Goal: Task Accomplishment & Management: Use online tool/utility

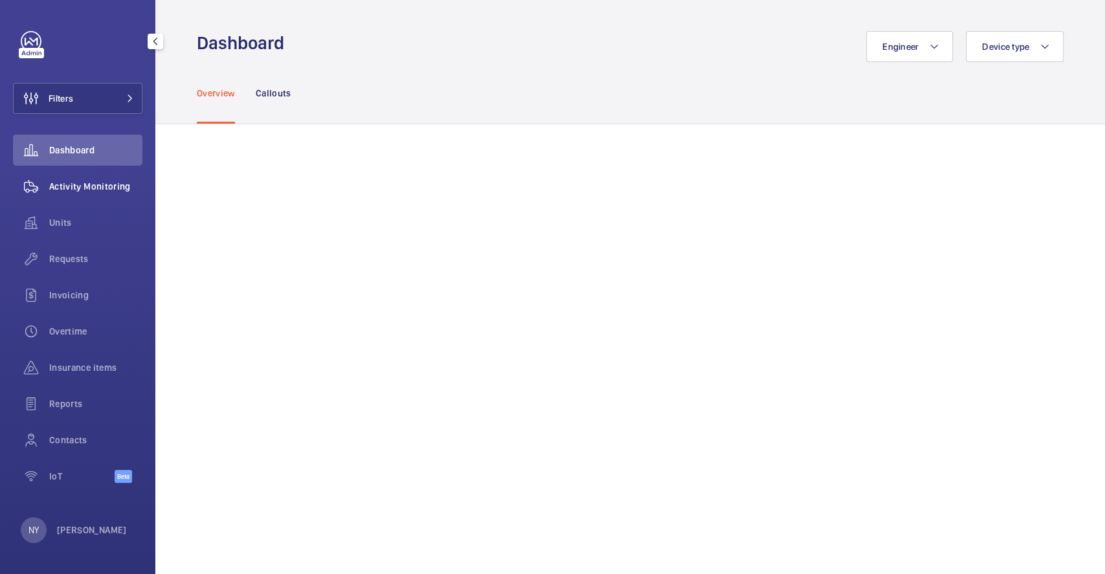
click at [63, 181] on span "Activity Monitoring" at bounding box center [95, 186] width 93 height 13
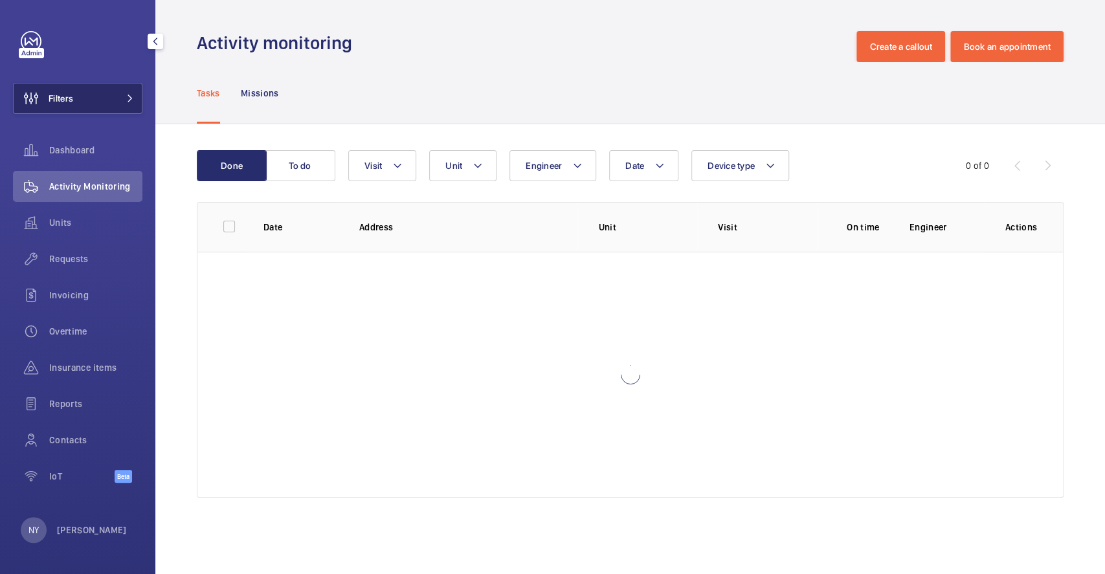
click at [83, 105] on button "Filters" at bounding box center [78, 98] width 130 height 31
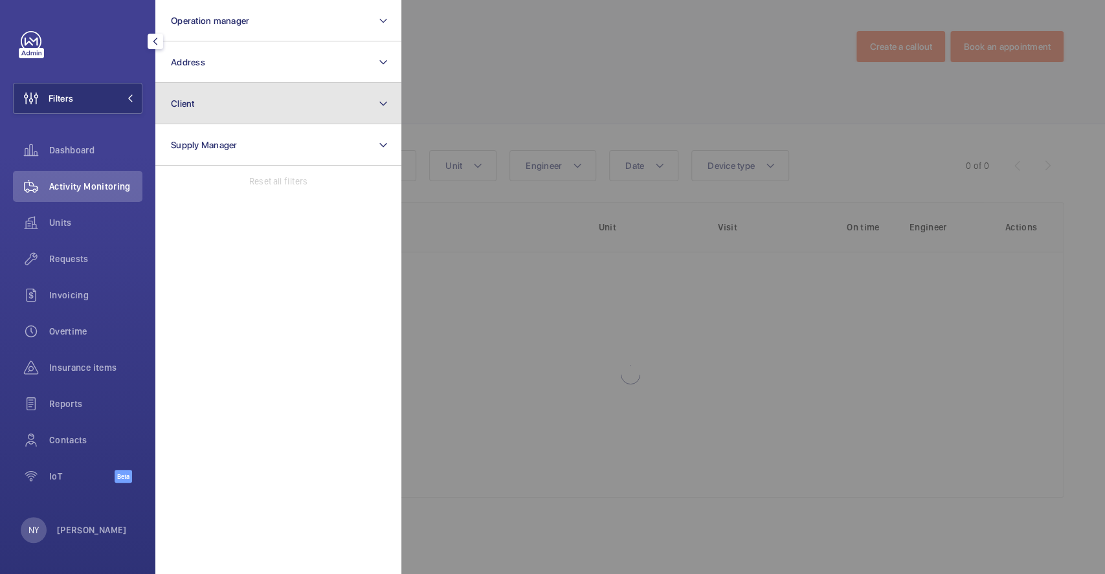
click at [271, 101] on button "Client" at bounding box center [278, 103] width 246 height 41
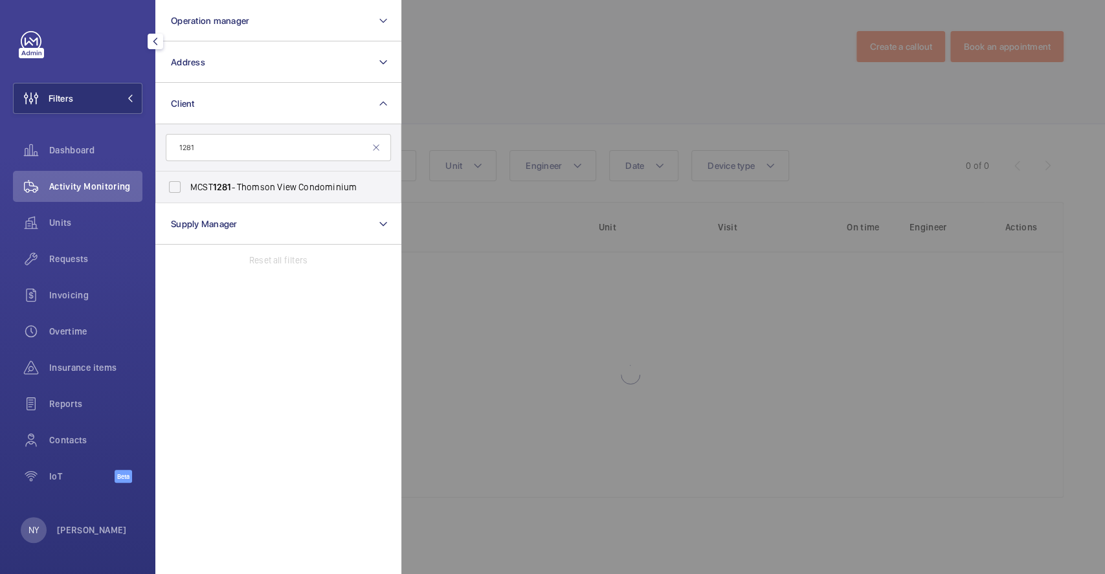
type input "1281"
click at [253, 177] on label "MCST 1281 - Thomson View Condominium" at bounding box center [268, 187] width 225 height 31
click at [188, 177] on input "MCST 1281 - Thomson View Condominium" at bounding box center [175, 187] width 26 height 26
checkbox input "true"
click at [539, 106] on div at bounding box center [953, 287] width 1105 height 574
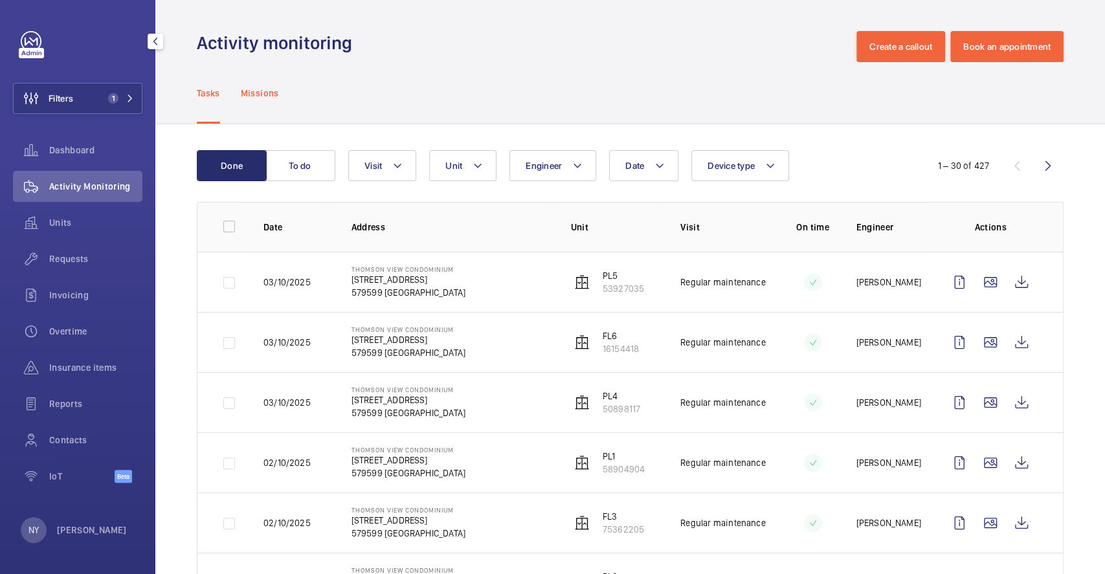
click at [271, 108] on div "Missions" at bounding box center [260, 93] width 38 height 62
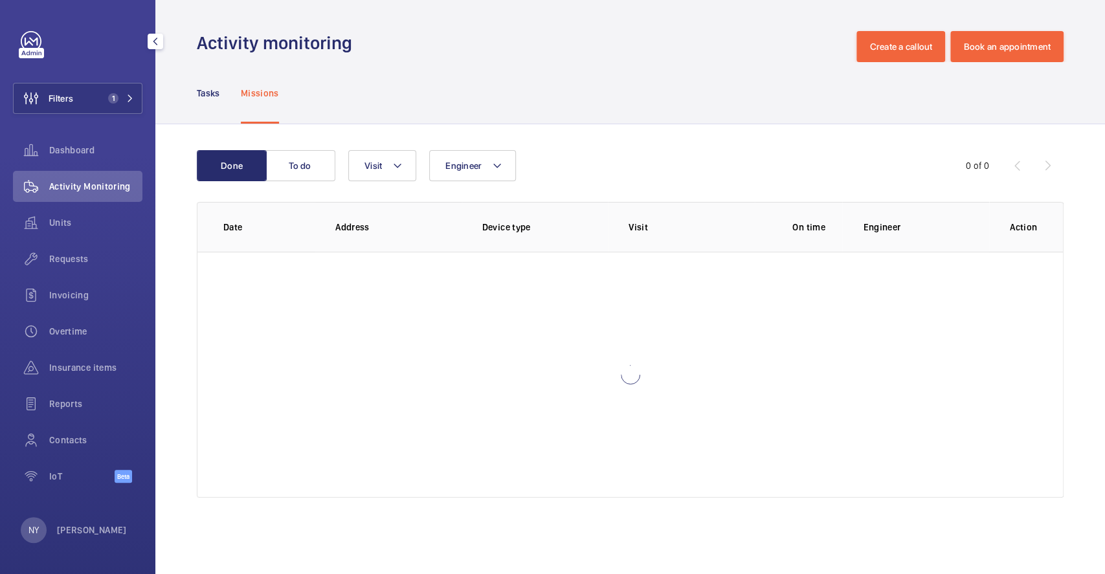
click at [395, 187] on wm-front-table "Done To do Engineer Visit 0 of 0 Date Address Device type Visit On time Enginee…" at bounding box center [630, 324] width 867 height 348
click at [396, 174] on button "Visit" at bounding box center [382, 165] width 68 height 31
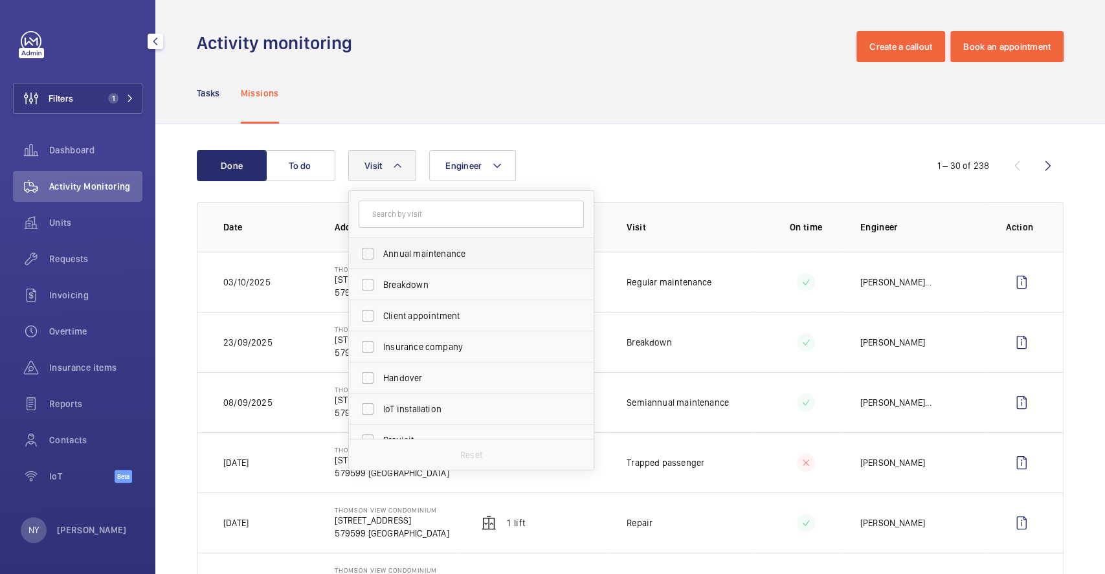
click at [440, 254] on span "Annual maintenance" at bounding box center [472, 253] width 178 height 13
click at [381, 254] on input "Annual maintenance" at bounding box center [368, 254] width 26 height 26
checkbox input "true"
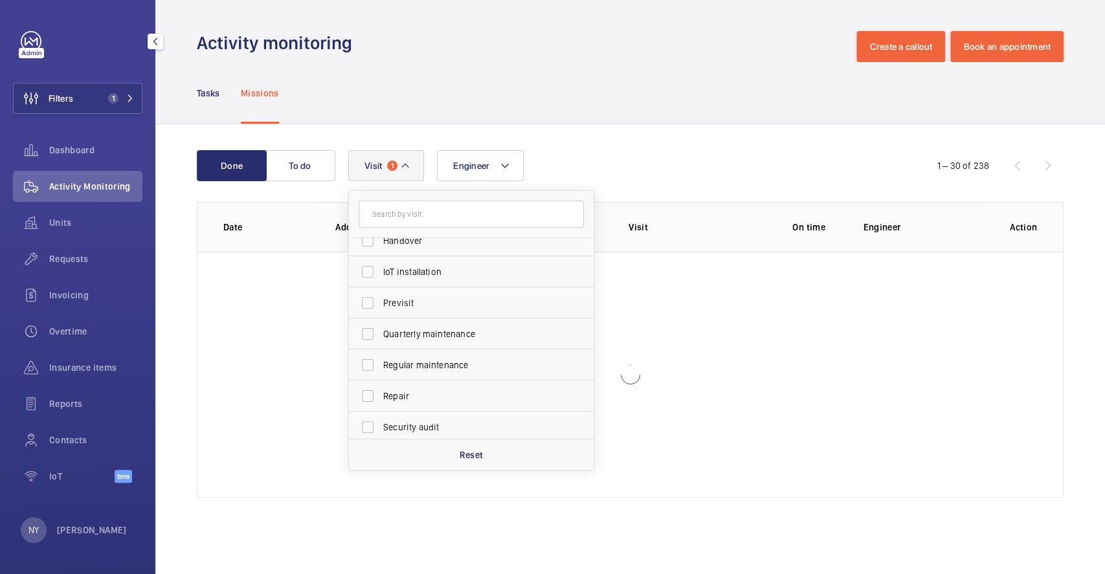
scroll to position [203, 0]
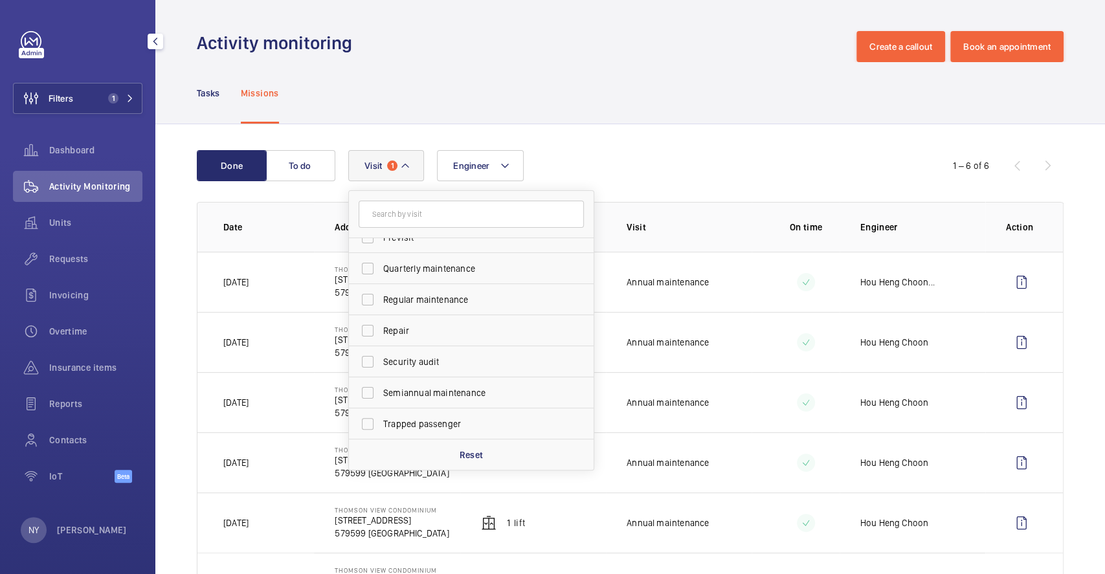
click at [440, 258] on label "Quarterly maintenance" at bounding box center [461, 268] width 225 height 31
click at [381, 258] on input "Quarterly maintenance" at bounding box center [368, 269] width 26 height 26
checkbox input "true"
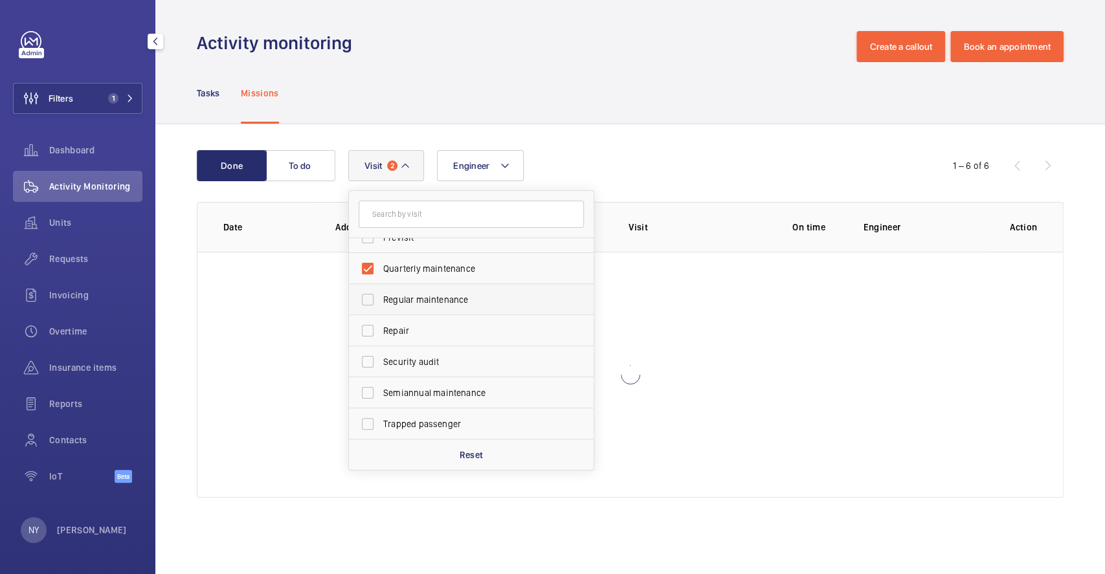
click at [440, 303] on span "Regular maintenance" at bounding box center [472, 299] width 178 height 13
click at [381, 303] on input "Regular maintenance" at bounding box center [368, 300] width 26 height 26
checkbox input "true"
click at [424, 393] on span "Semiannual maintenance" at bounding box center [472, 393] width 178 height 13
click at [381, 393] on input "Semiannual maintenance" at bounding box center [368, 393] width 26 height 26
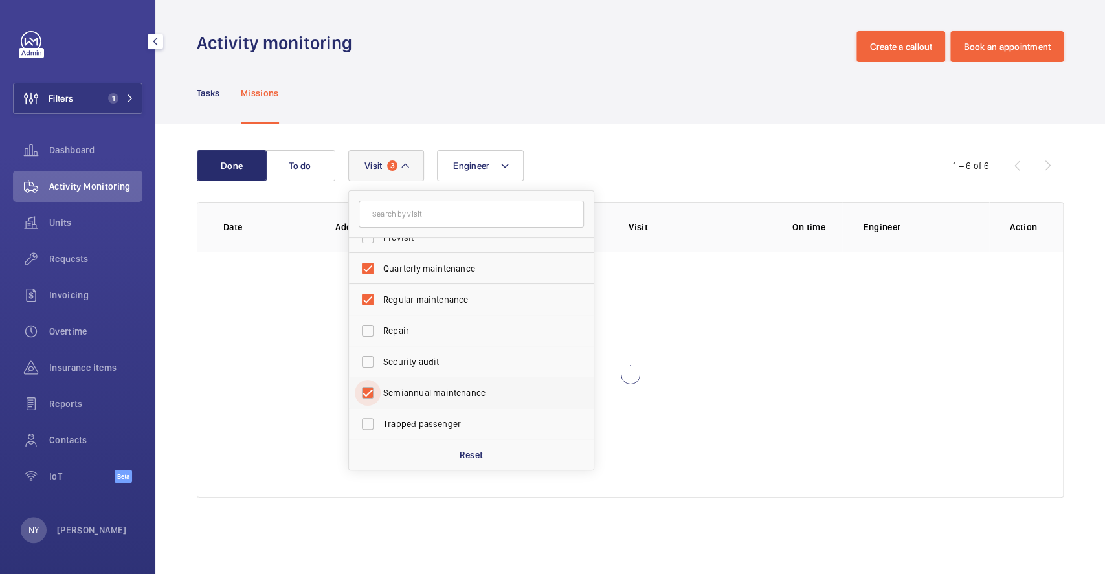
checkbox input "true"
click at [580, 164] on div "Engineer Visit 4 Annual maintenance Breakdown Client appointment Insurance comp…" at bounding box center [628, 165] width 560 height 31
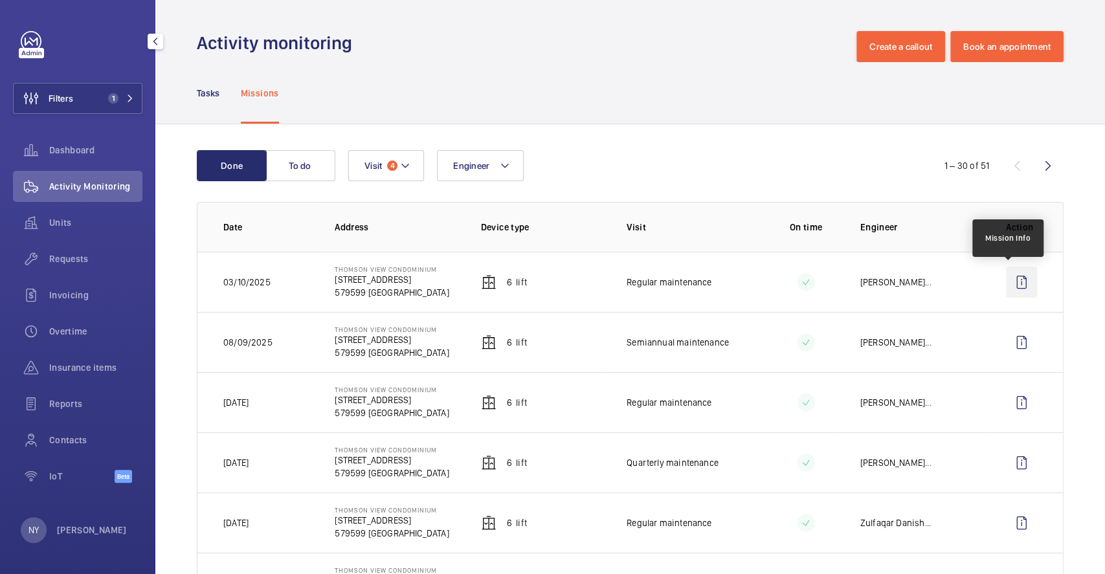
click at [1011, 277] on wm-front-icon-button at bounding box center [1021, 282] width 31 height 31
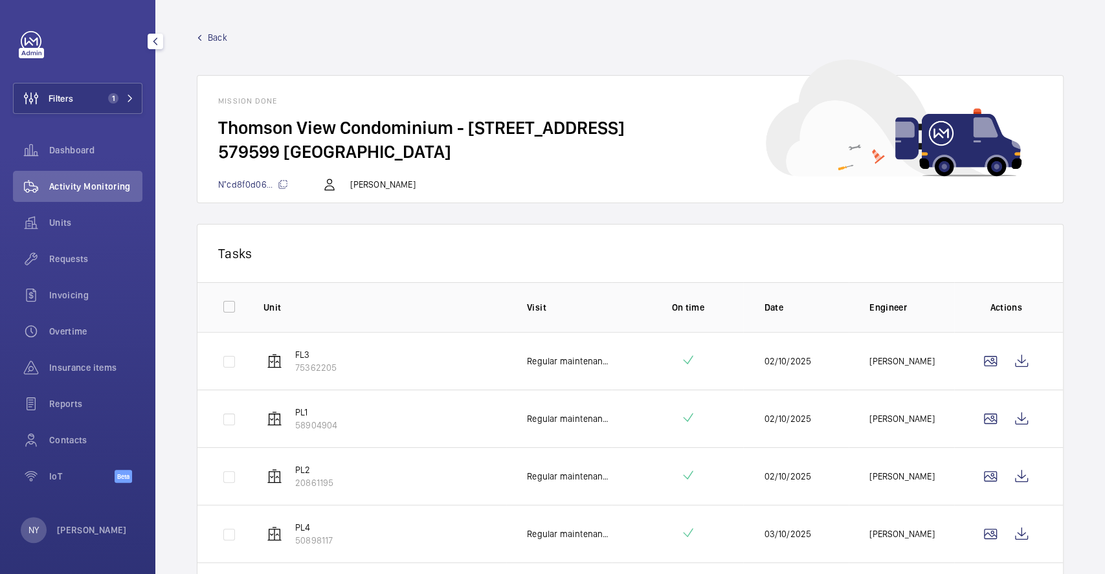
scroll to position [155, 0]
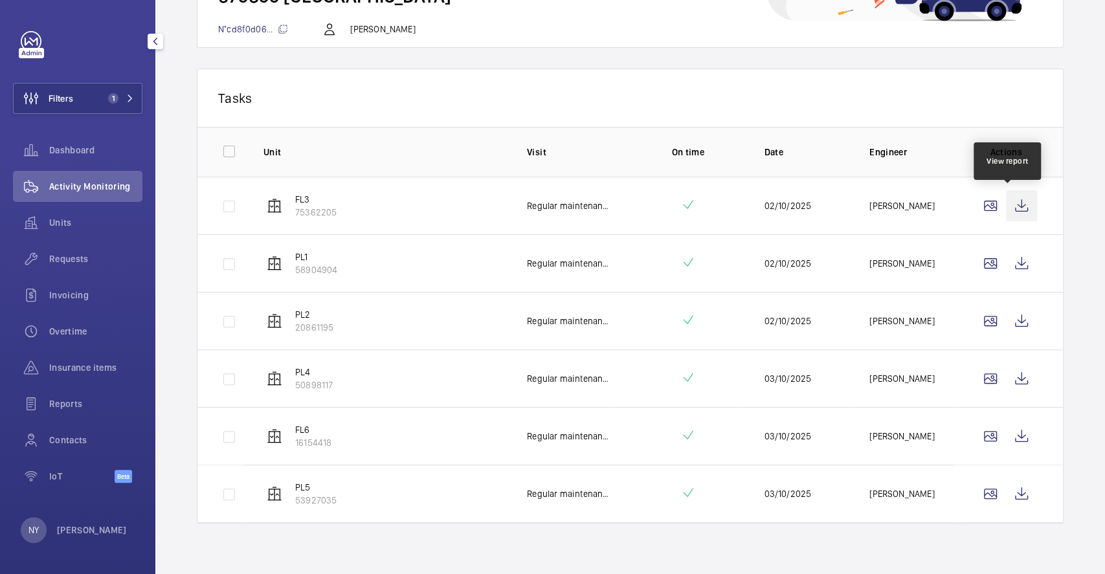
click at [1013, 203] on wm-front-icon-button at bounding box center [1021, 205] width 31 height 31
click at [1020, 262] on wm-front-icon-button at bounding box center [1021, 263] width 31 height 31
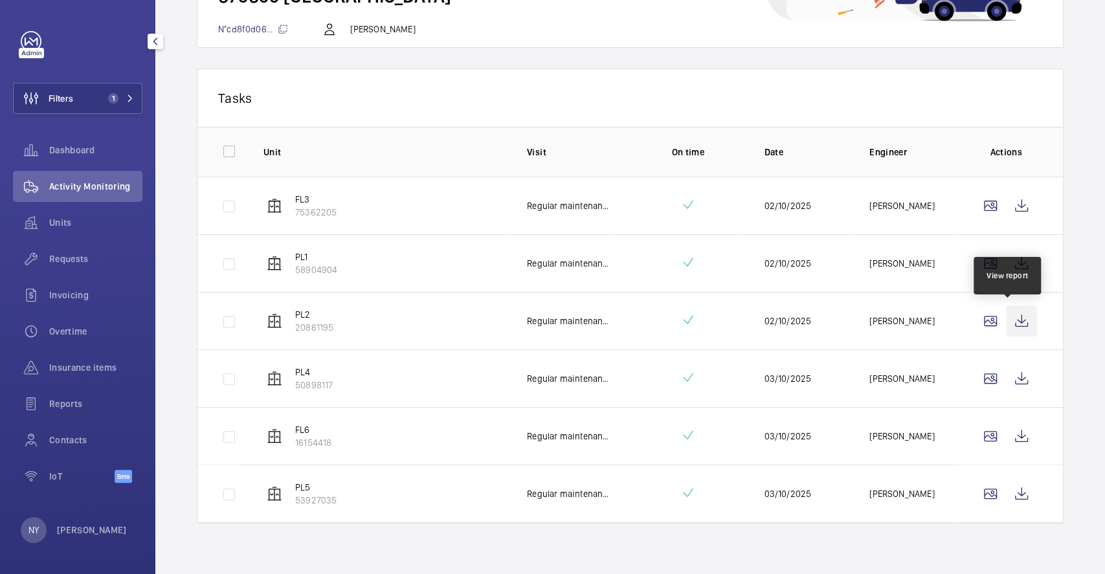
click at [1019, 331] on wm-front-icon-button at bounding box center [1021, 321] width 31 height 31
click at [1017, 379] on wm-front-icon-button at bounding box center [1021, 378] width 31 height 31
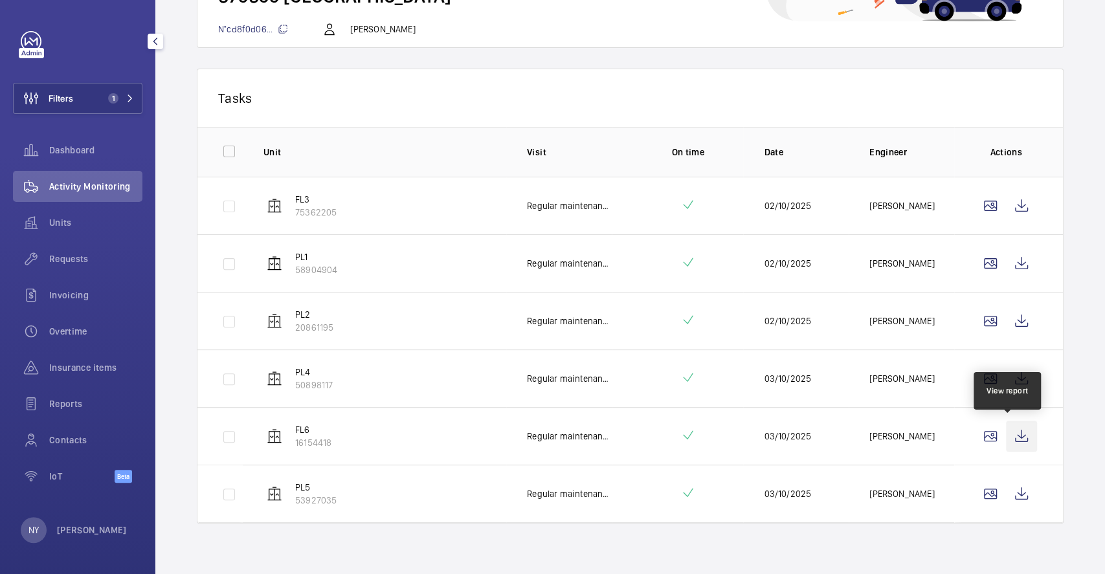
click at [1015, 427] on wm-front-icon-button at bounding box center [1021, 436] width 31 height 31
click at [1010, 484] on wm-front-icon-button at bounding box center [1021, 494] width 31 height 31
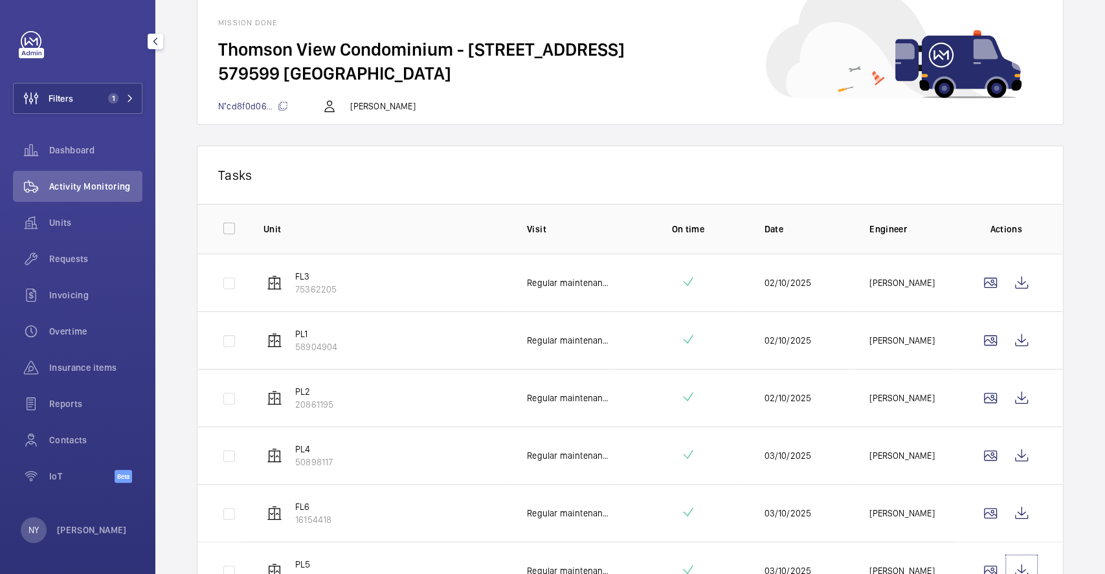
scroll to position [0, 0]
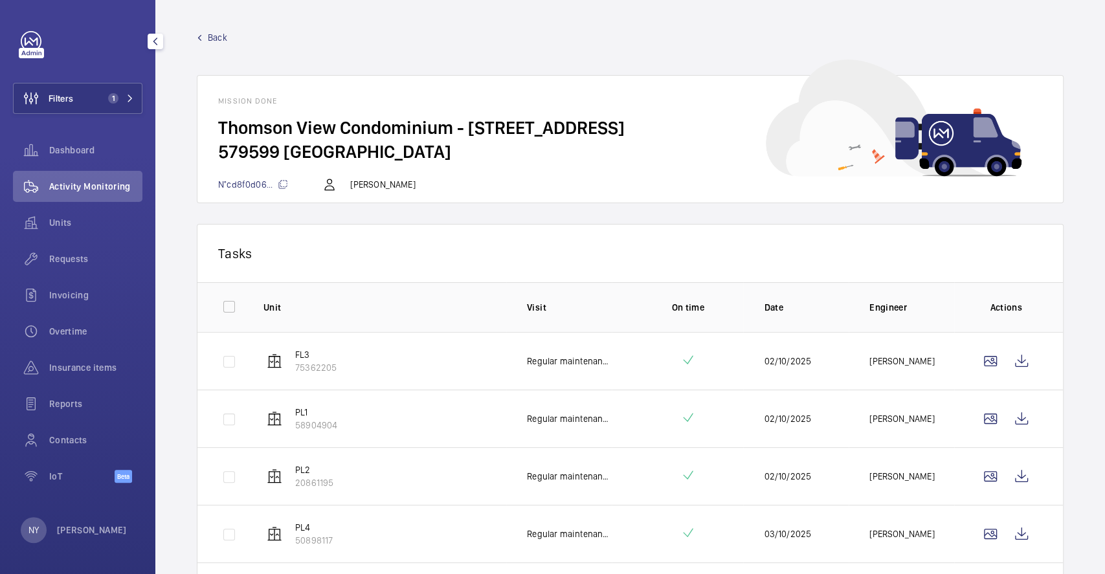
click at [208, 37] on span "Back" at bounding box center [217, 37] width 19 height 13
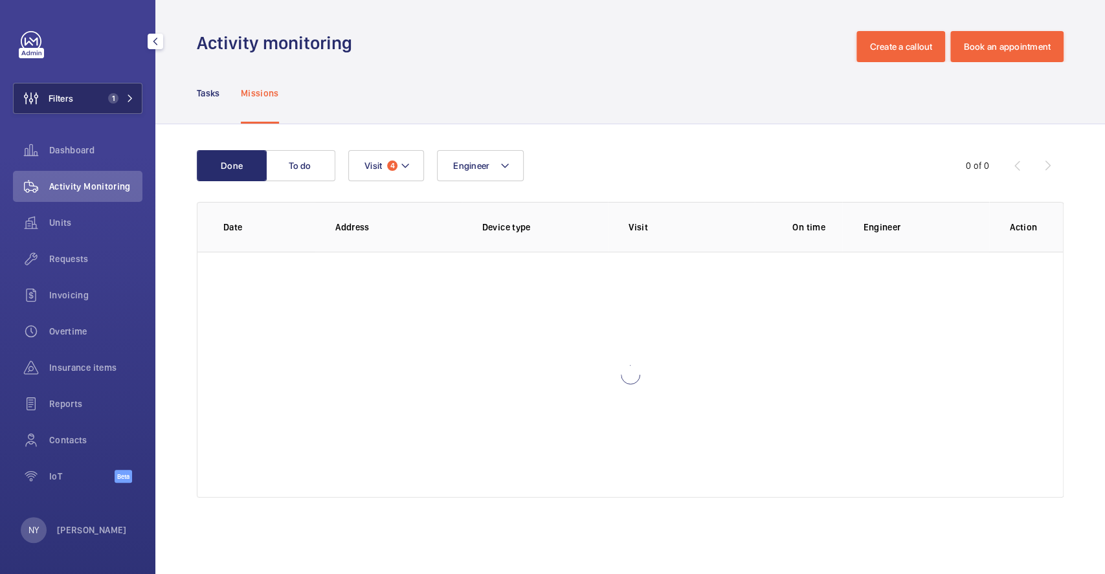
click at [102, 104] on button "Filters 1" at bounding box center [78, 98] width 130 height 31
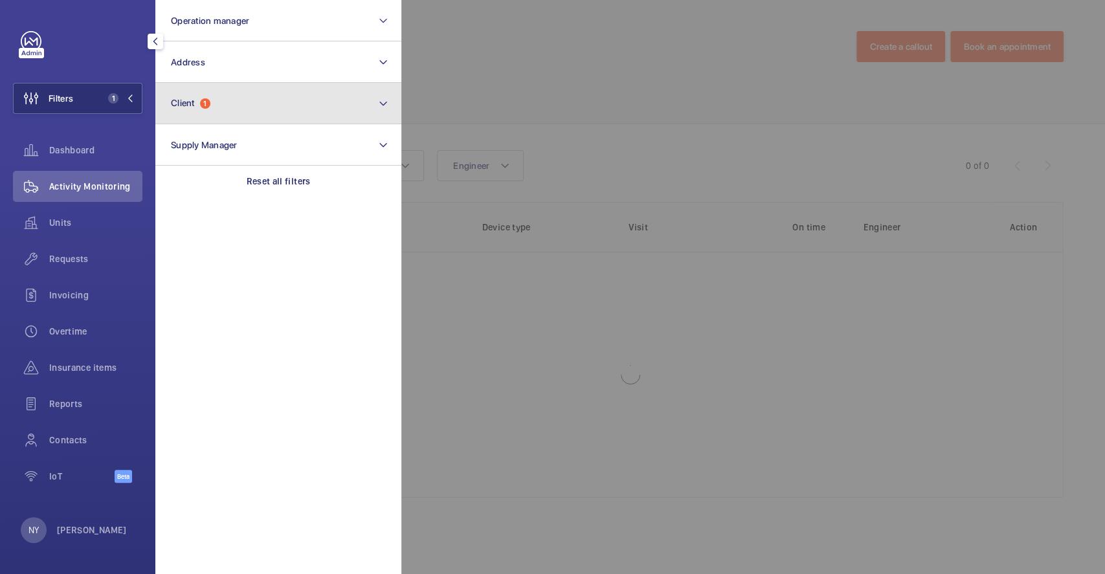
click at [267, 94] on button "Client 1" at bounding box center [278, 103] width 246 height 41
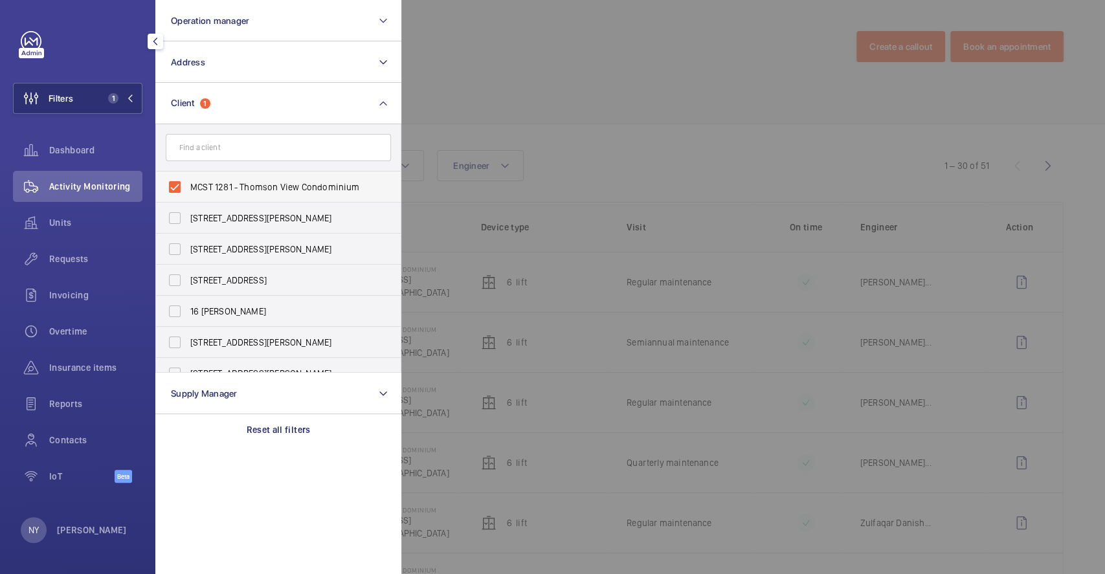
click at [248, 182] on span "MCST 1281 - Thomson View Condominium" at bounding box center [279, 187] width 178 height 13
click at [188, 182] on input "MCST 1281 - Thomson View Condominium" at bounding box center [175, 187] width 26 height 26
checkbox input "false"
click at [440, 126] on div at bounding box center [953, 287] width 1105 height 574
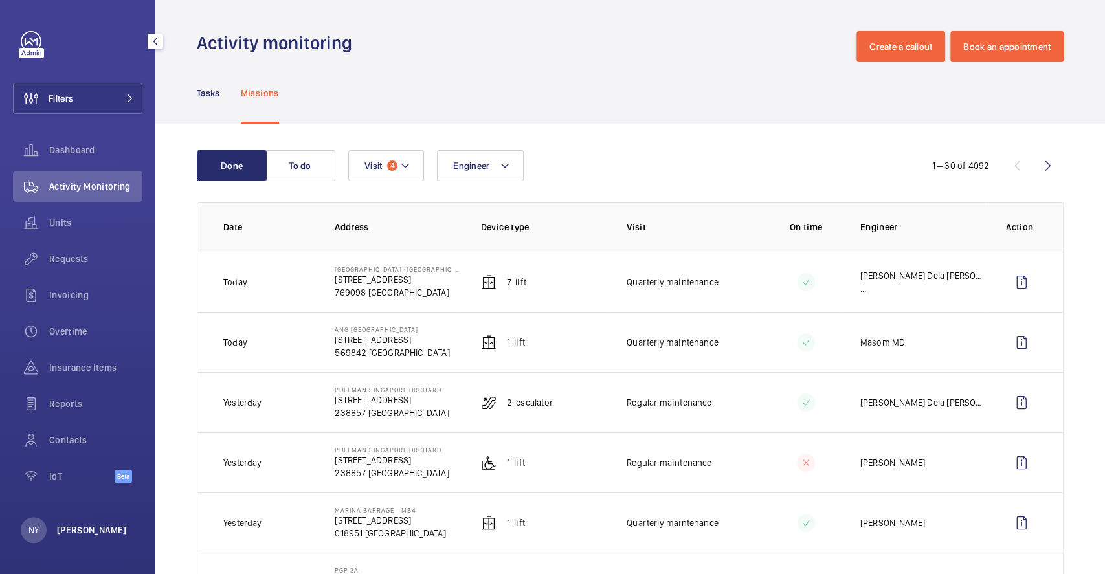
click at [77, 529] on p "Ngay Yin" at bounding box center [92, 530] width 70 height 13
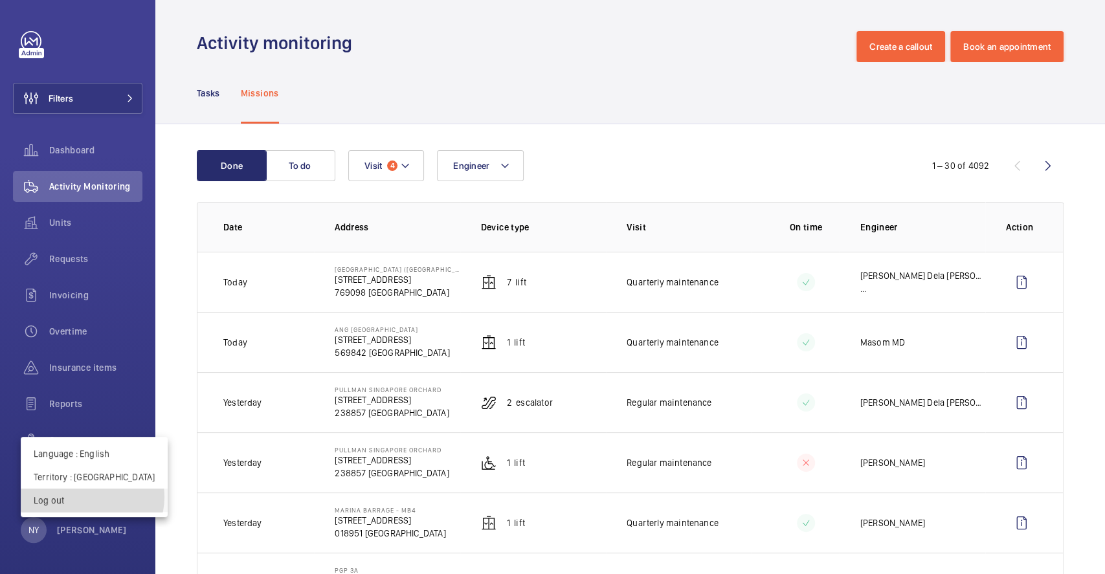
click at [92, 497] on p "Log out" at bounding box center [94, 500] width 121 height 13
